Goal: Task Accomplishment & Management: Use online tool/utility

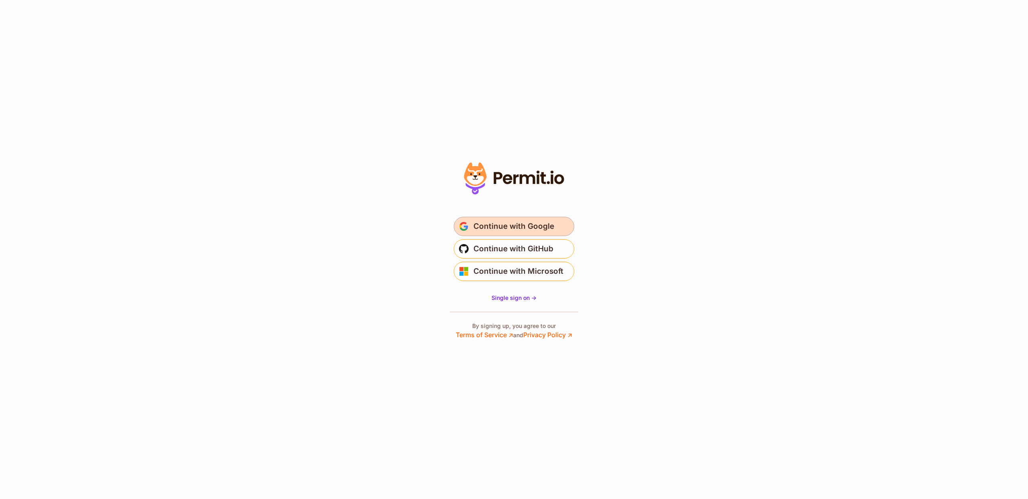
click at [521, 229] on span "Continue with Google" at bounding box center [514, 226] width 81 height 13
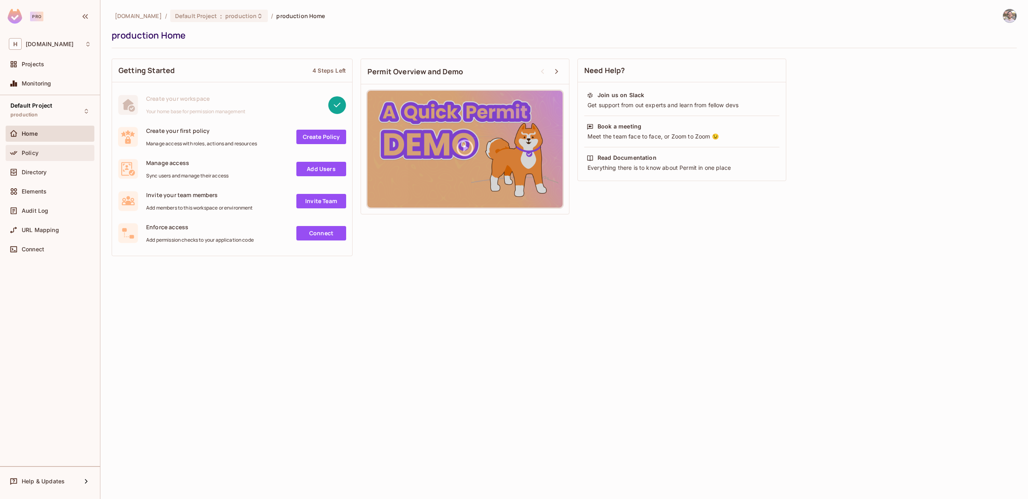
click at [34, 153] on span "Policy" at bounding box center [30, 153] width 17 height 6
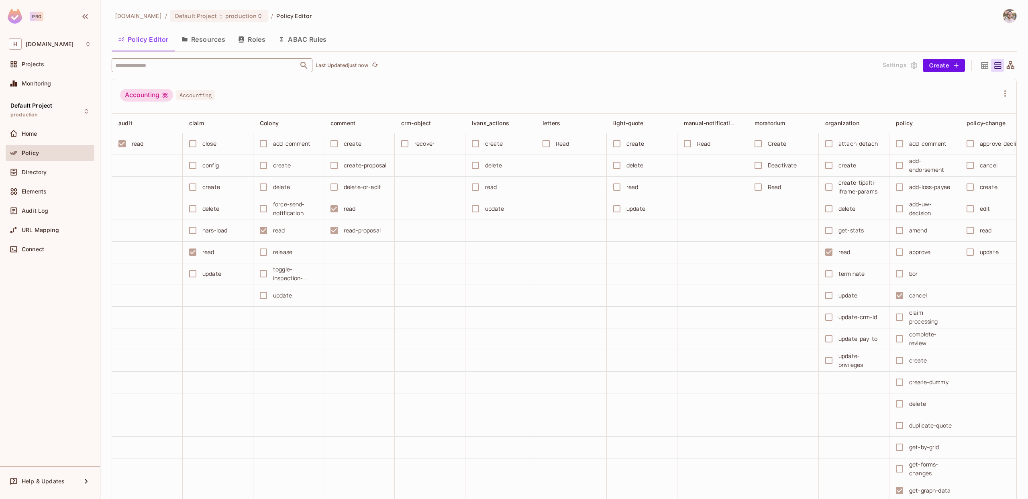
click at [156, 66] on input "text" at bounding box center [205, 65] width 184 height 14
type input "********"
click at [190, 124] on div "CustomerSuccessMember" at bounding box center [159, 123] width 76 height 10
click at [610, 13] on div "[DOMAIN_NAME] / Default Project : production / Policy Editor" at bounding box center [564, 16] width 905 height 14
